Goal: Information Seeking & Learning: Learn about a topic

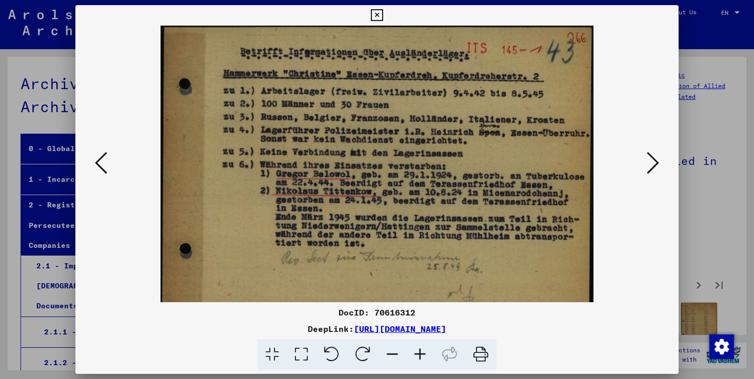
scroll to position [421, 0]
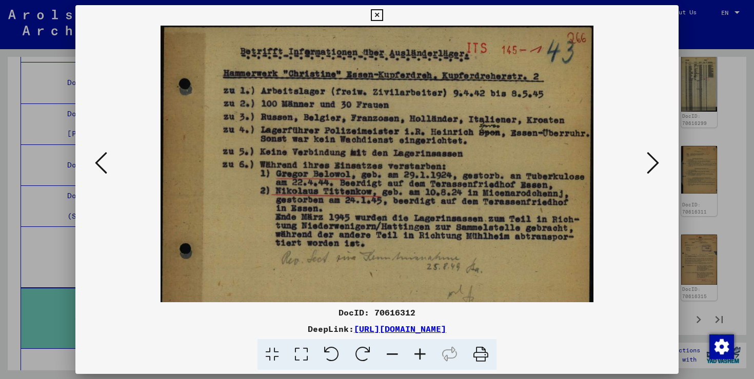
click at [650, 157] on icon at bounding box center [652, 163] width 12 height 25
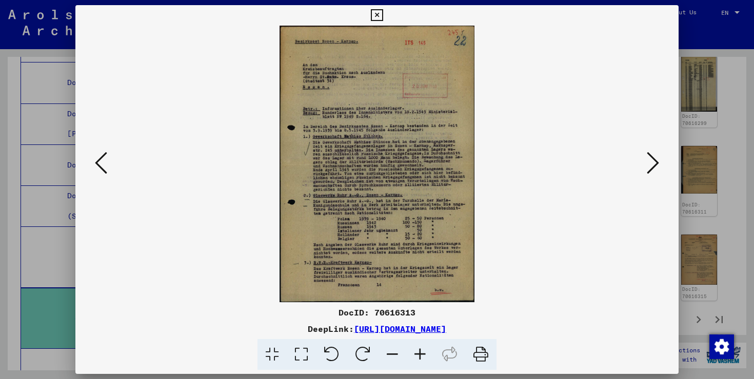
click at [419, 355] on icon at bounding box center [420, 354] width 28 height 31
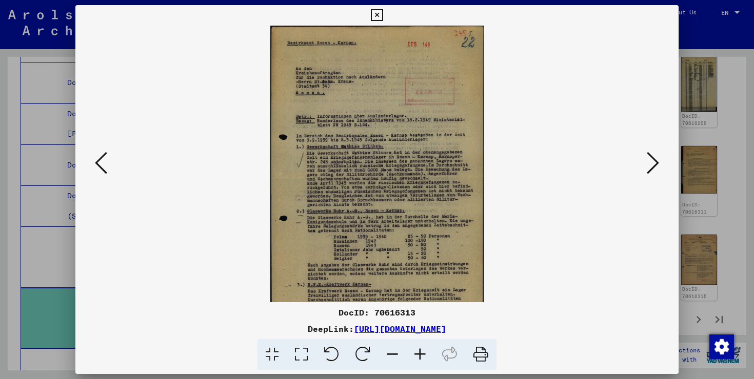
click at [419, 355] on icon at bounding box center [420, 354] width 28 height 31
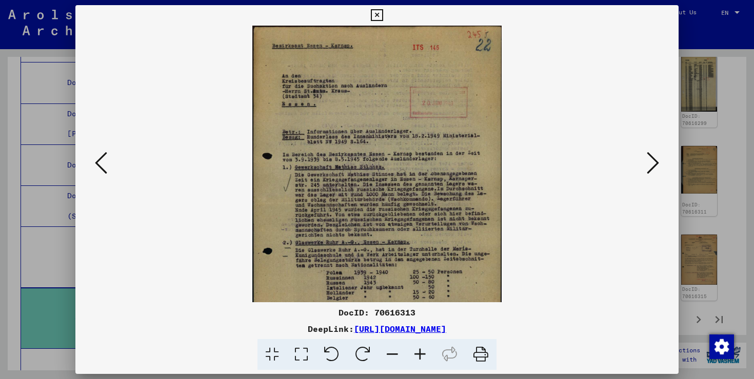
click at [419, 355] on icon at bounding box center [420, 354] width 28 height 31
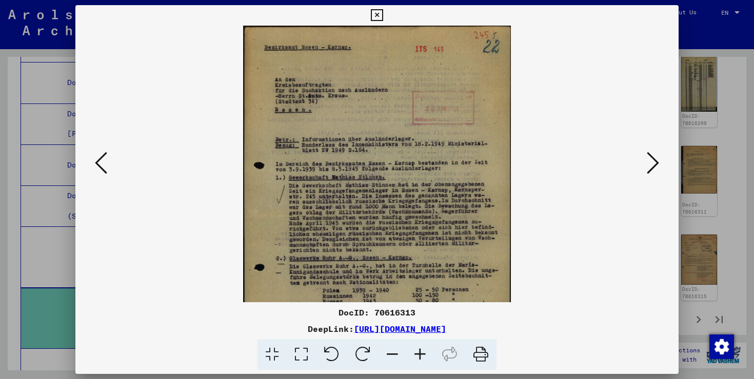
click at [419, 355] on icon at bounding box center [420, 354] width 28 height 31
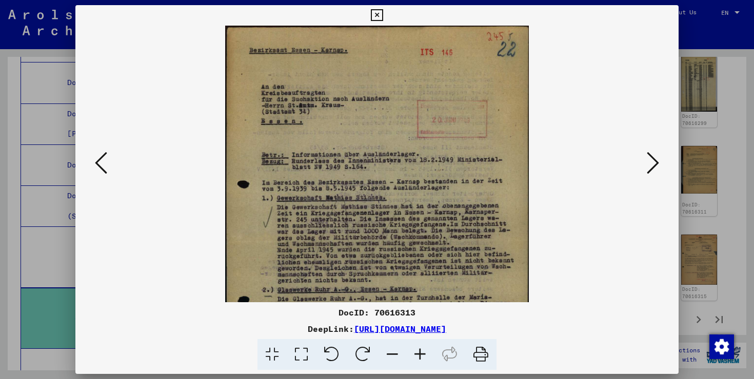
click at [419, 355] on icon at bounding box center [420, 354] width 28 height 31
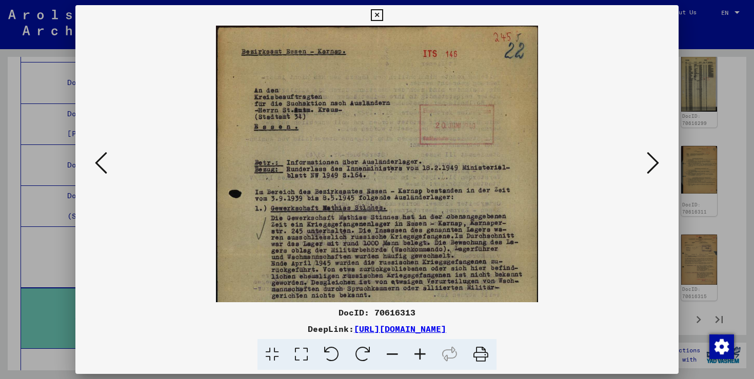
click at [419, 355] on icon at bounding box center [420, 354] width 28 height 31
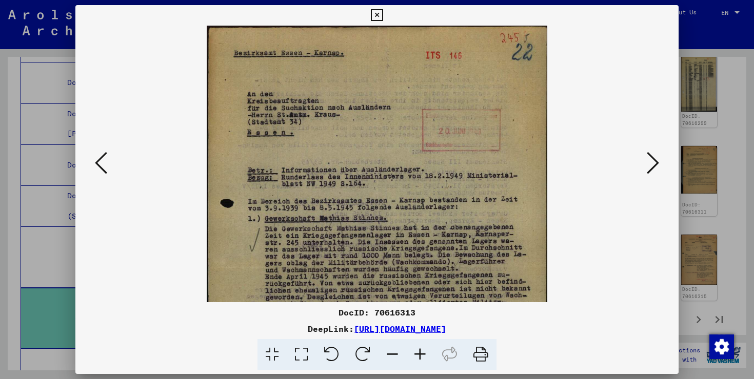
click at [419, 355] on icon at bounding box center [420, 354] width 28 height 31
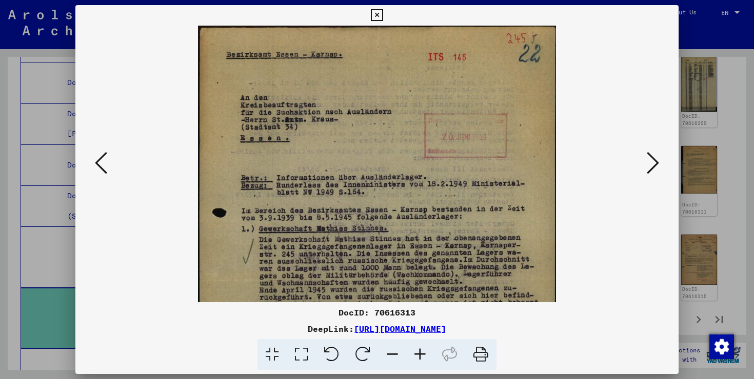
click at [419, 355] on icon at bounding box center [420, 354] width 28 height 31
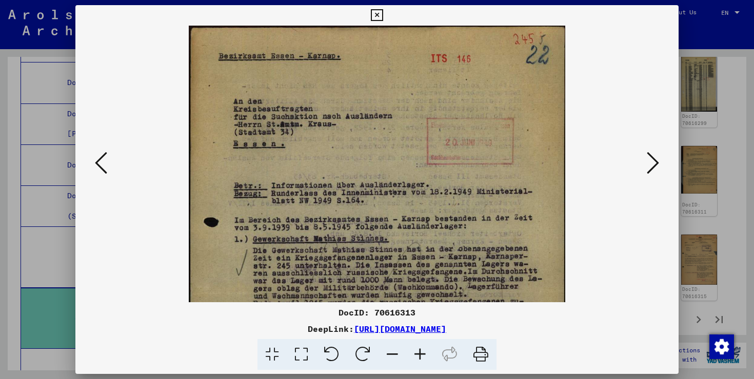
click at [419, 355] on icon at bounding box center [420, 354] width 28 height 31
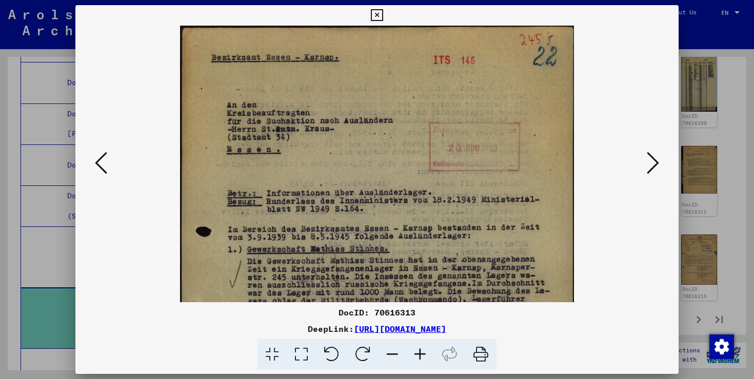
click at [419, 355] on icon at bounding box center [420, 354] width 28 height 31
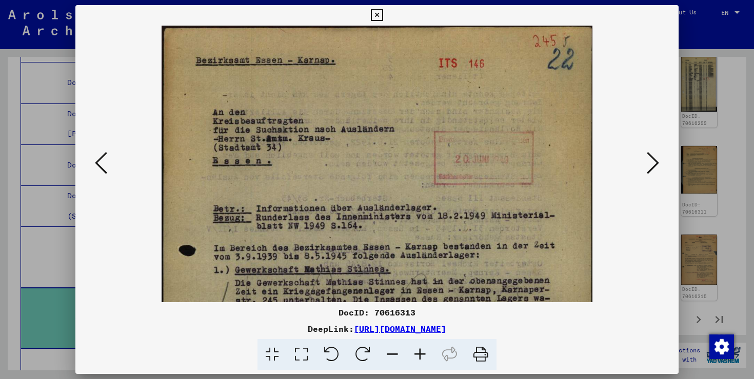
click at [419, 355] on icon at bounding box center [420, 354] width 28 height 31
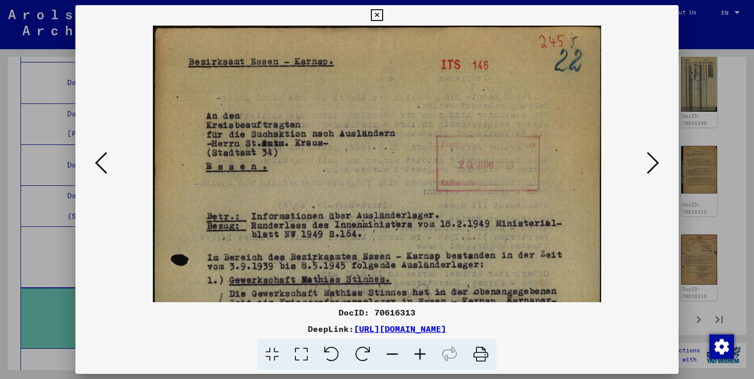
click at [419, 355] on icon at bounding box center [420, 354] width 28 height 31
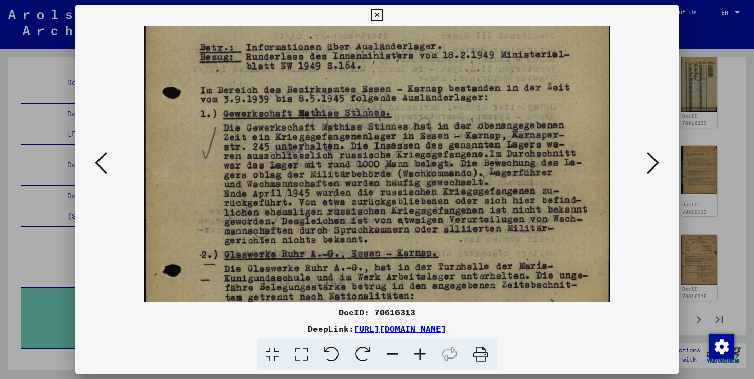
drag, startPoint x: 432, startPoint y: 253, endPoint x: 444, endPoint y: 76, distance: 176.8
click at [444, 76] on img at bounding box center [377, 179] width 467 height 661
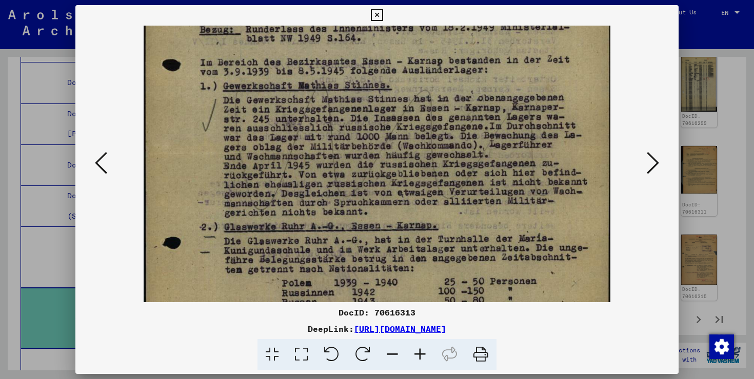
scroll to position [208, 0]
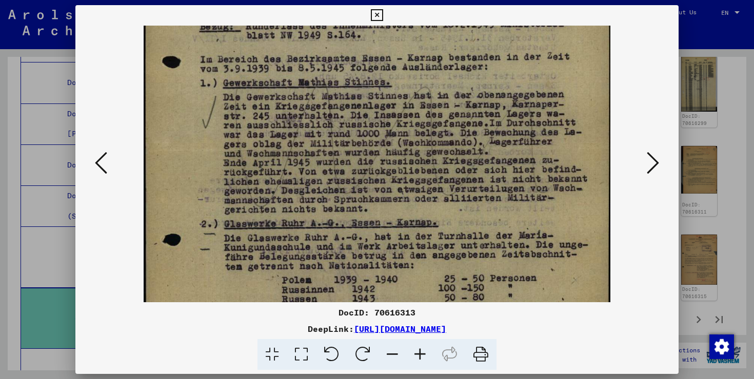
drag, startPoint x: 441, startPoint y: 119, endPoint x: 441, endPoint y: 88, distance: 30.8
click at [441, 88] on img at bounding box center [377, 148] width 467 height 661
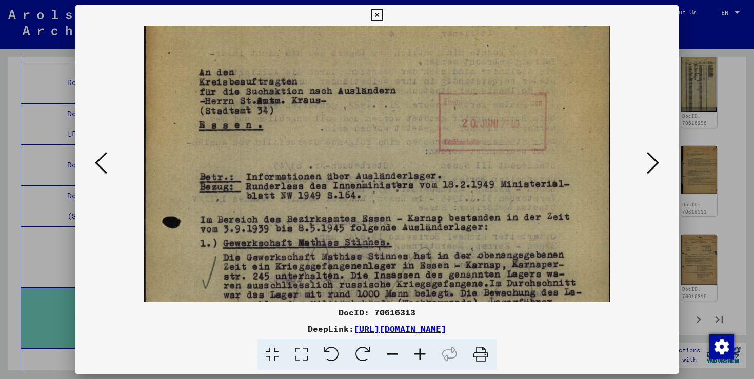
scroll to position [45, 0]
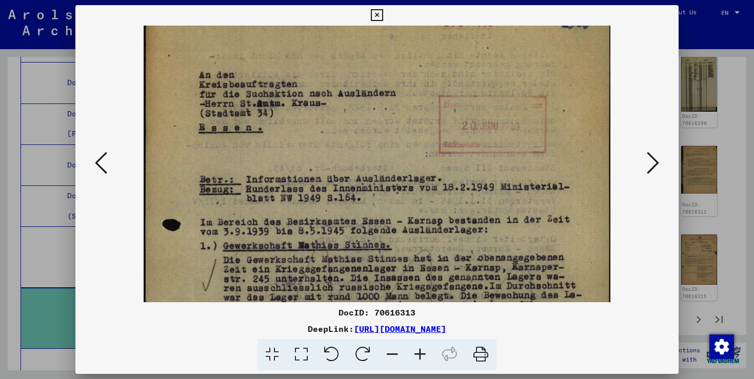
drag, startPoint x: 423, startPoint y: 89, endPoint x: 423, endPoint y: 252, distance: 163.0
click at [423, 252] on img at bounding box center [377, 311] width 467 height 661
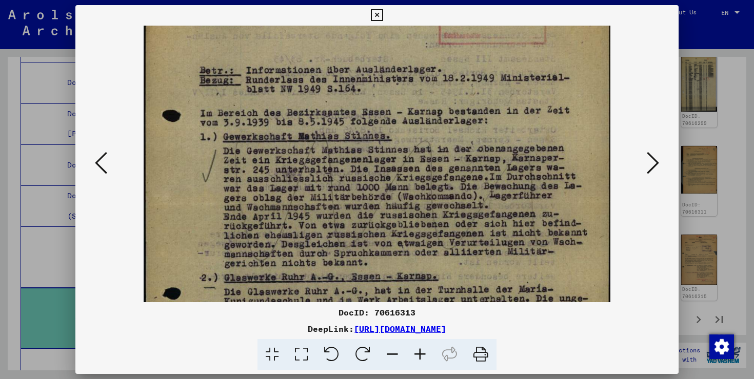
scroll to position [0, 0]
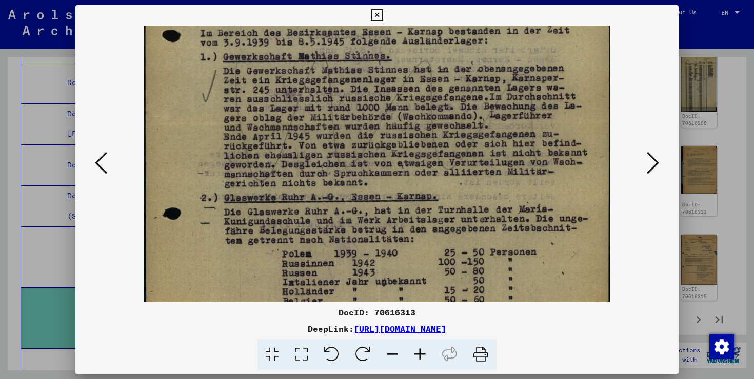
drag, startPoint x: 432, startPoint y: 207, endPoint x: 496, endPoint y: 145, distance: 89.6
click at [496, 145] on img at bounding box center [377, 122] width 467 height 661
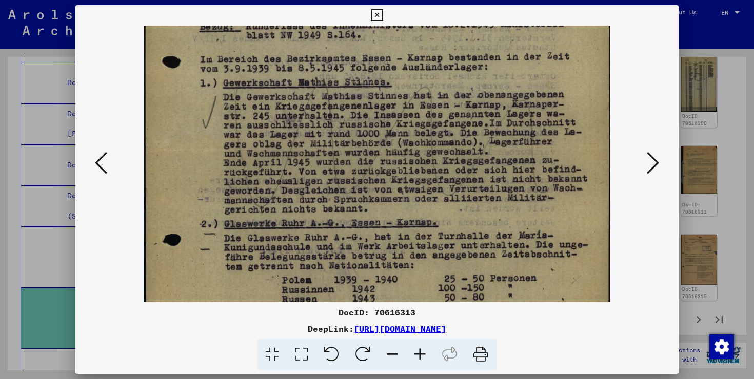
drag, startPoint x: 323, startPoint y: 68, endPoint x: 323, endPoint y: 92, distance: 23.6
click at [323, 93] on img at bounding box center [377, 148] width 467 height 661
